Goal: Transaction & Acquisition: Purchase product/service

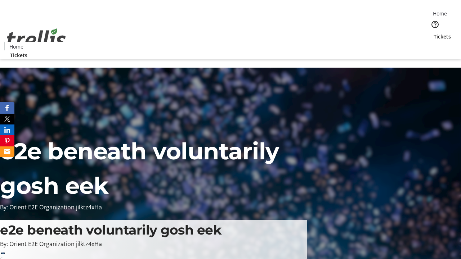
click at [434, 33] on span "Tickets" at bounding box center [442, 37] width 17 height 8
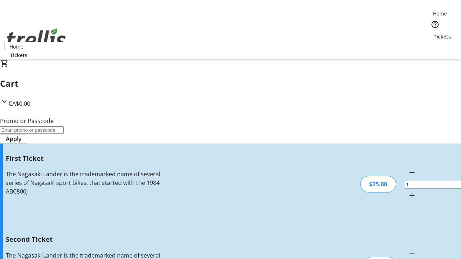
type input "2"
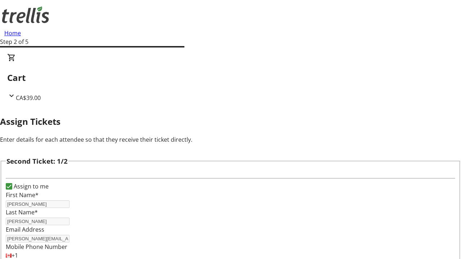
type input "[PERSON_NAME]"
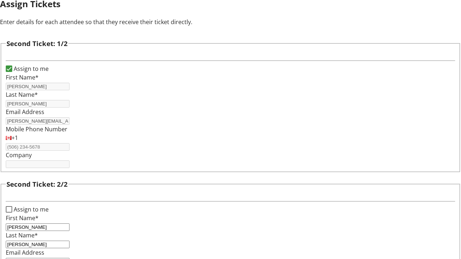
type input "[PERSON_NAME][EMAIL_ADDRESS][DOMAIN_NAME]"
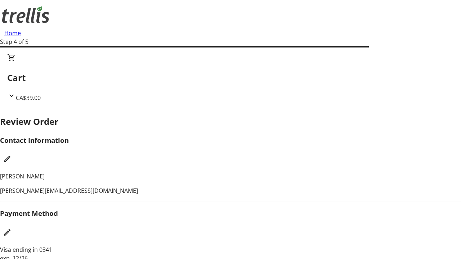
click at [12, 155] on mat-icon "Edit Contact Information" at bounding box center [7, 159] width 9 height 9
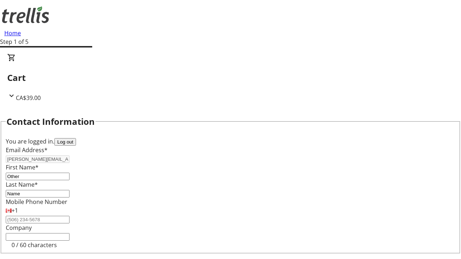
type input "Name"
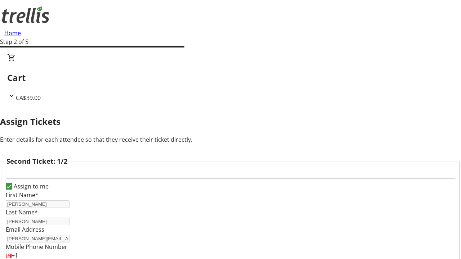
type input "New"
type input "Name"
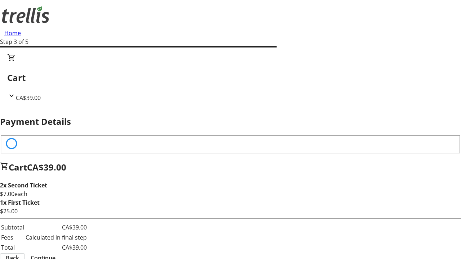
click at [55, 254] on span "Continue" at bounding box center [43, 258] width 25 height 9
